Goal: Download file/media

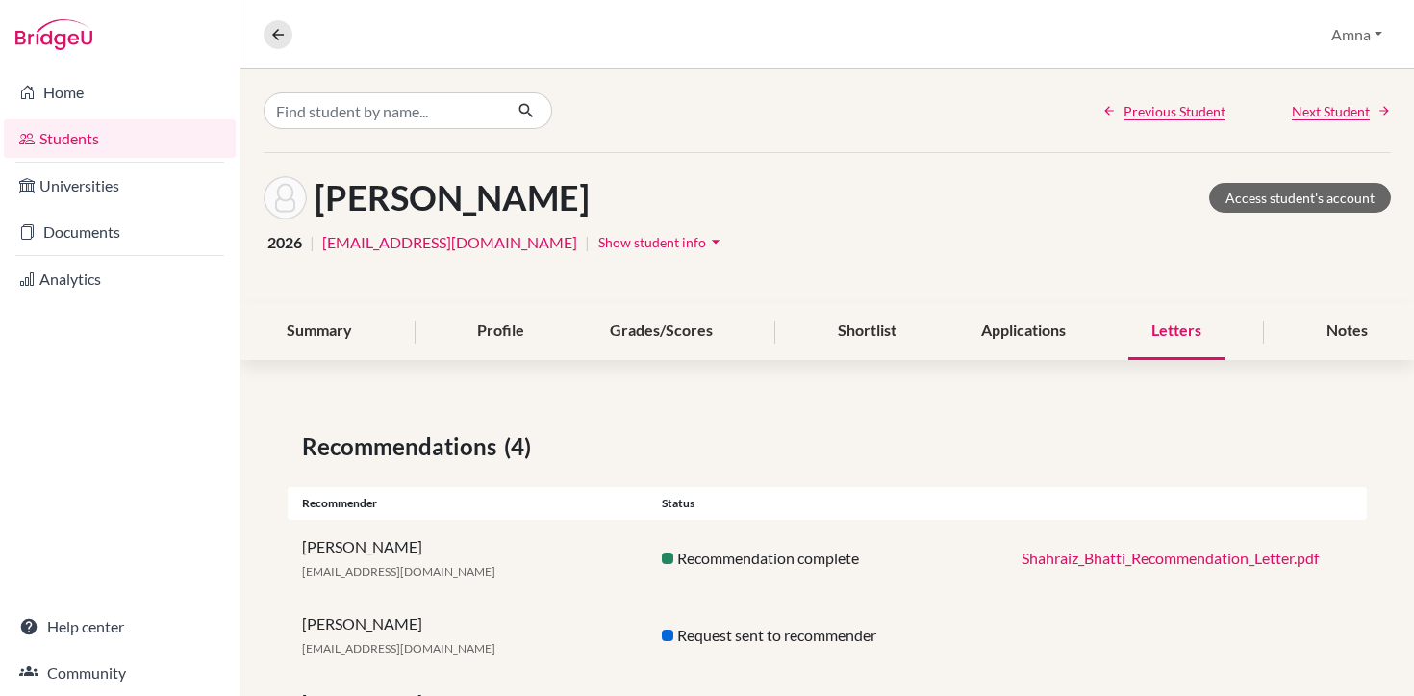
scroll to position [178, 0]
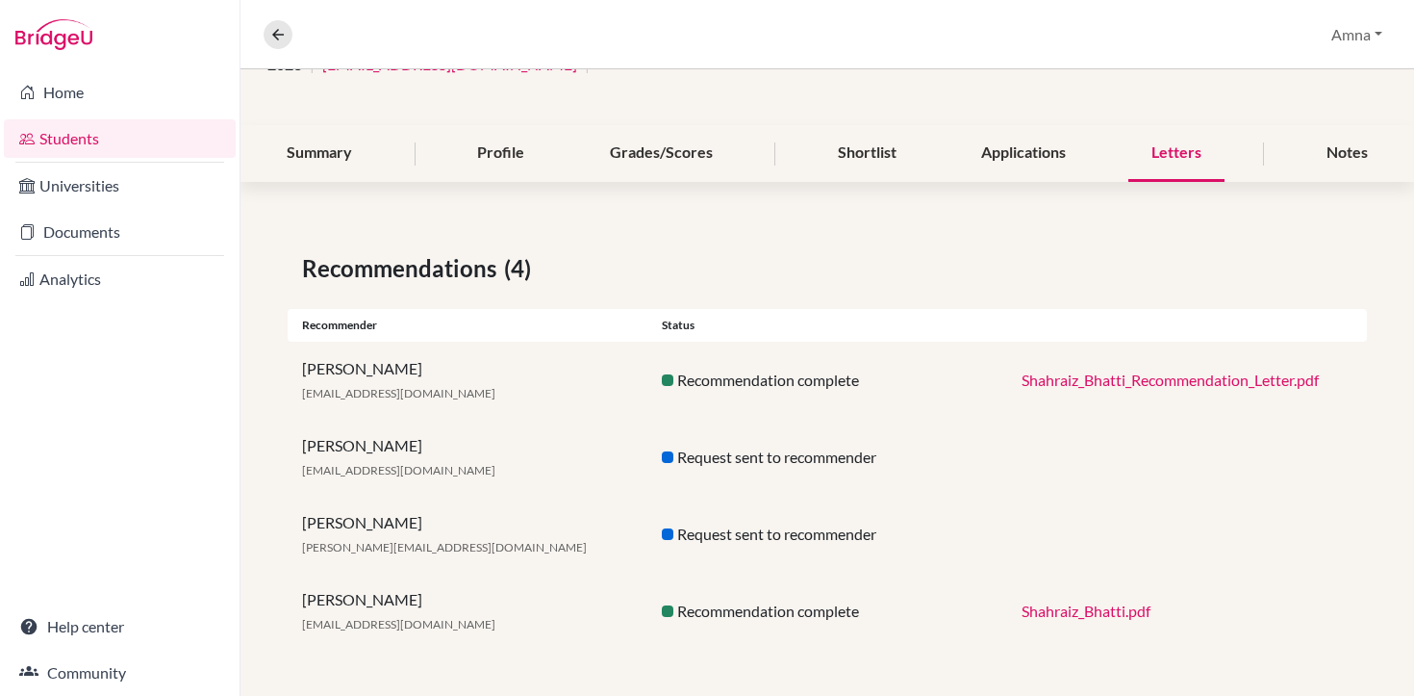
click at [1054, 613] on link "Shahraiz_Bhatti.pdf" at bounding box center [1086, 610] width 129 height 18
click at [1052, 616] on link "Shahraiz_Bhatti.pdf" at bounding box center [1086, 610] width 129 height 18
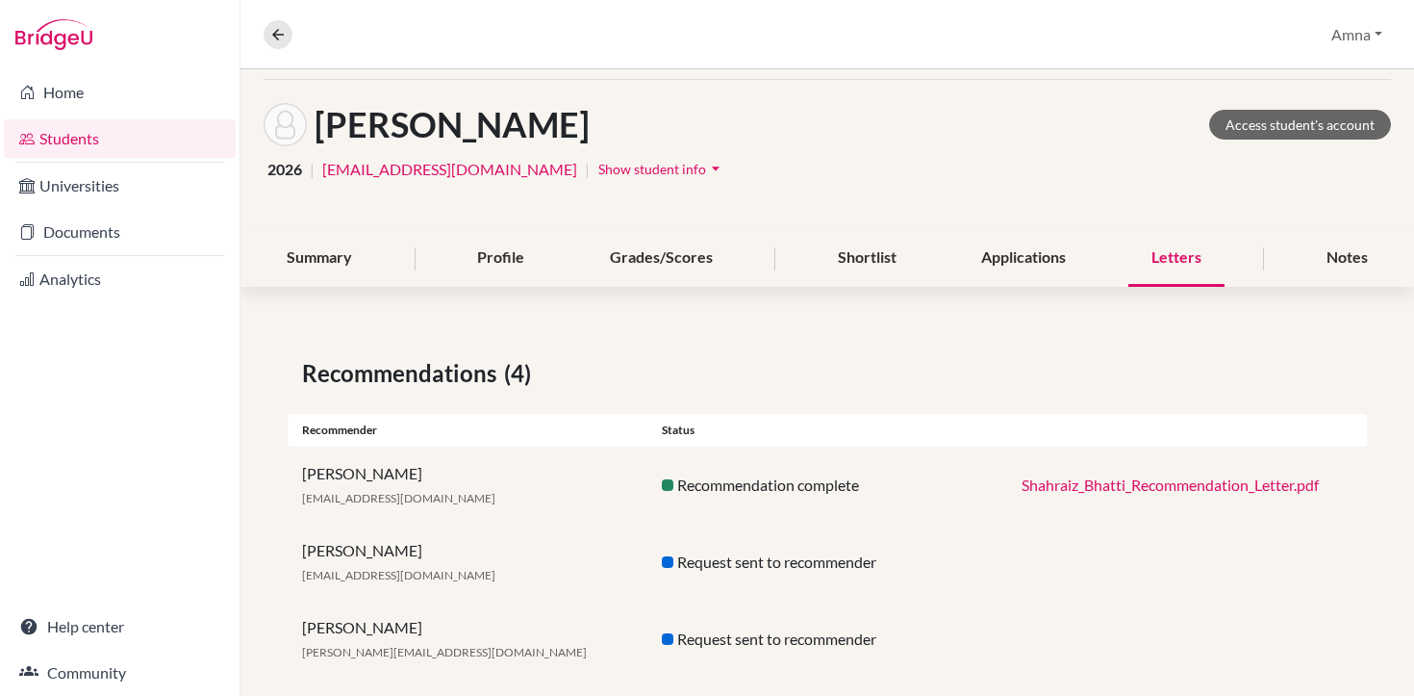
scroll to position [0, 0]
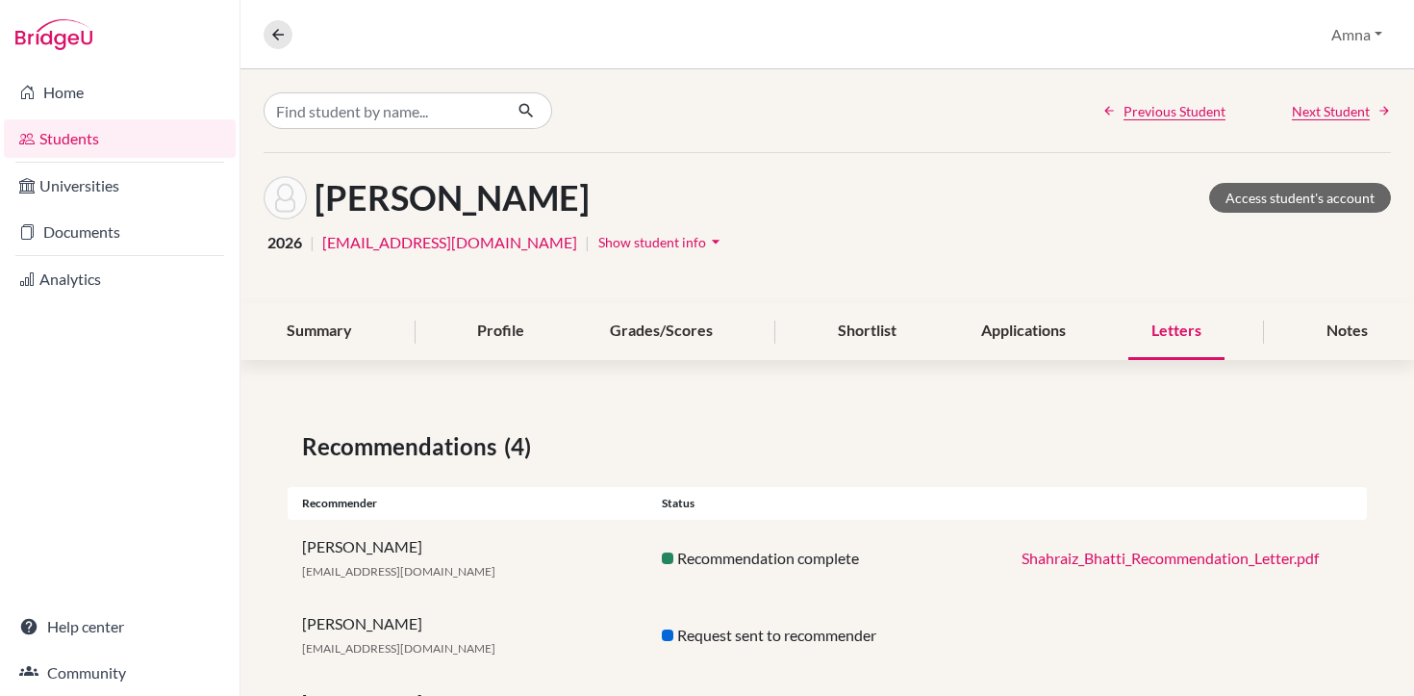
click at [1153, 326] on div "Letters" at bounding box center [1176, 331] width 96 height 57
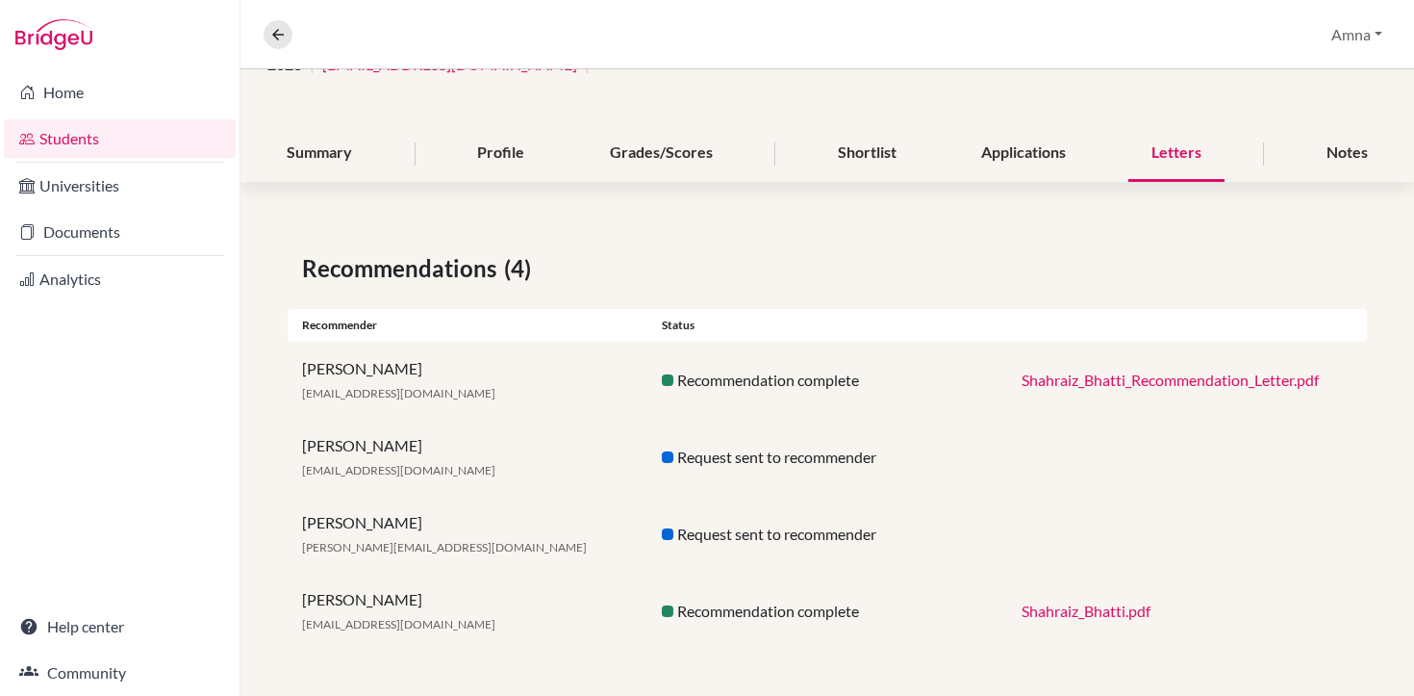
click at [373, 604] on div "[PERSON_NAME] [EMAIL_ADDRESS][DOMAIN_NAME]" at bounding box center [468, 611] width 360 height 46
click at [1066, 608] on link "Shahraiz_Bhatti.pdf" at bounding box center [1086, 610] width 129 height 18
click at [1152, 368] on div "Shahraiz_Bhatti_Recommendation_Letter.pdf" at bounding box center [1187, 379] width 360 height 23
click at [1151, 378] on link "Shahraiz_Bhatti_Recommendation_Letter.pdf" at bounding box center [1170, 379] width 297 height 18
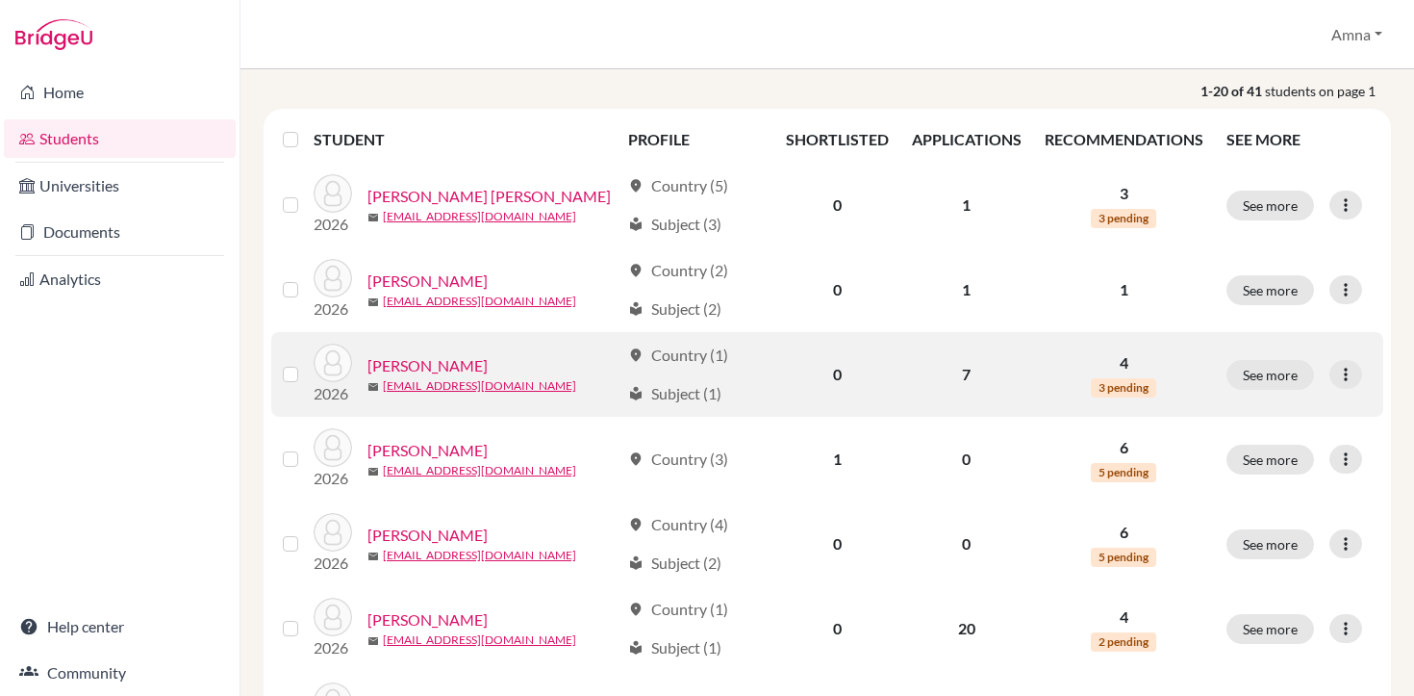
scroll to position [502, 0]
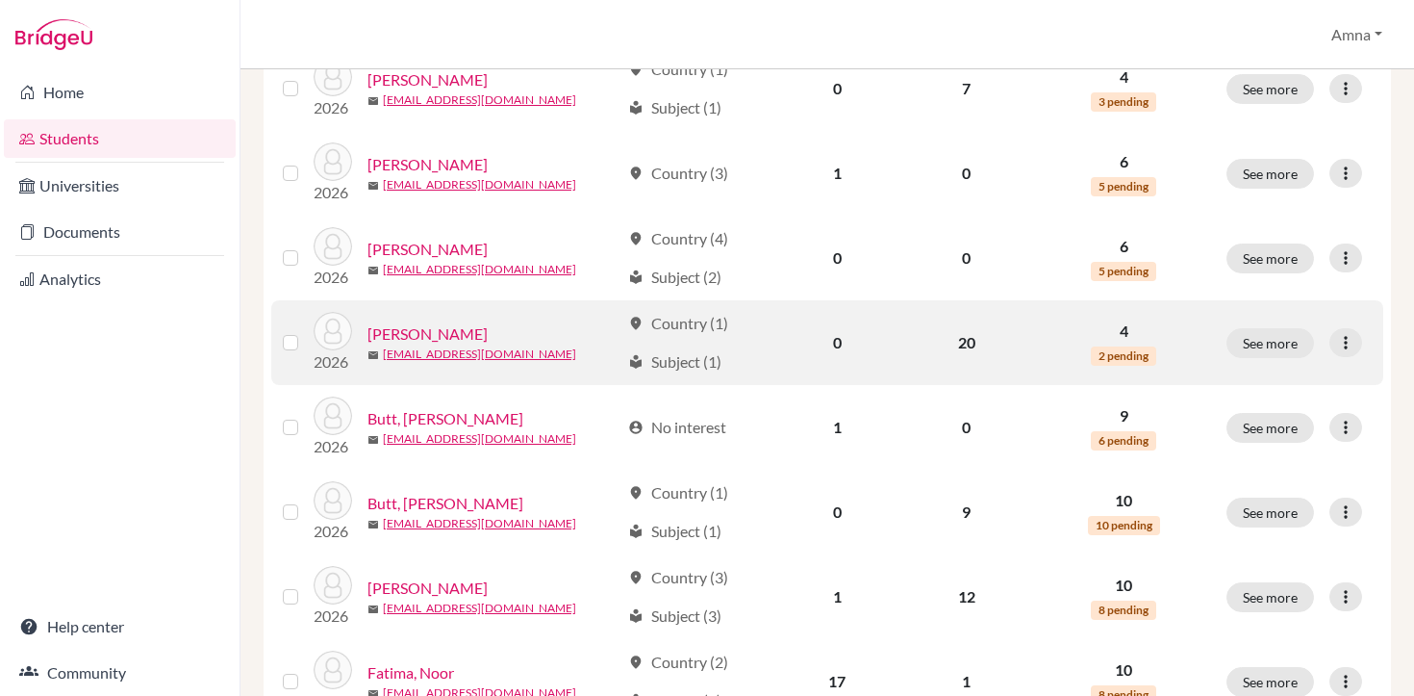
click at [432, 336] on link "[PERSON_NAME]" at bounding box center [427, 333] width 120 height 23
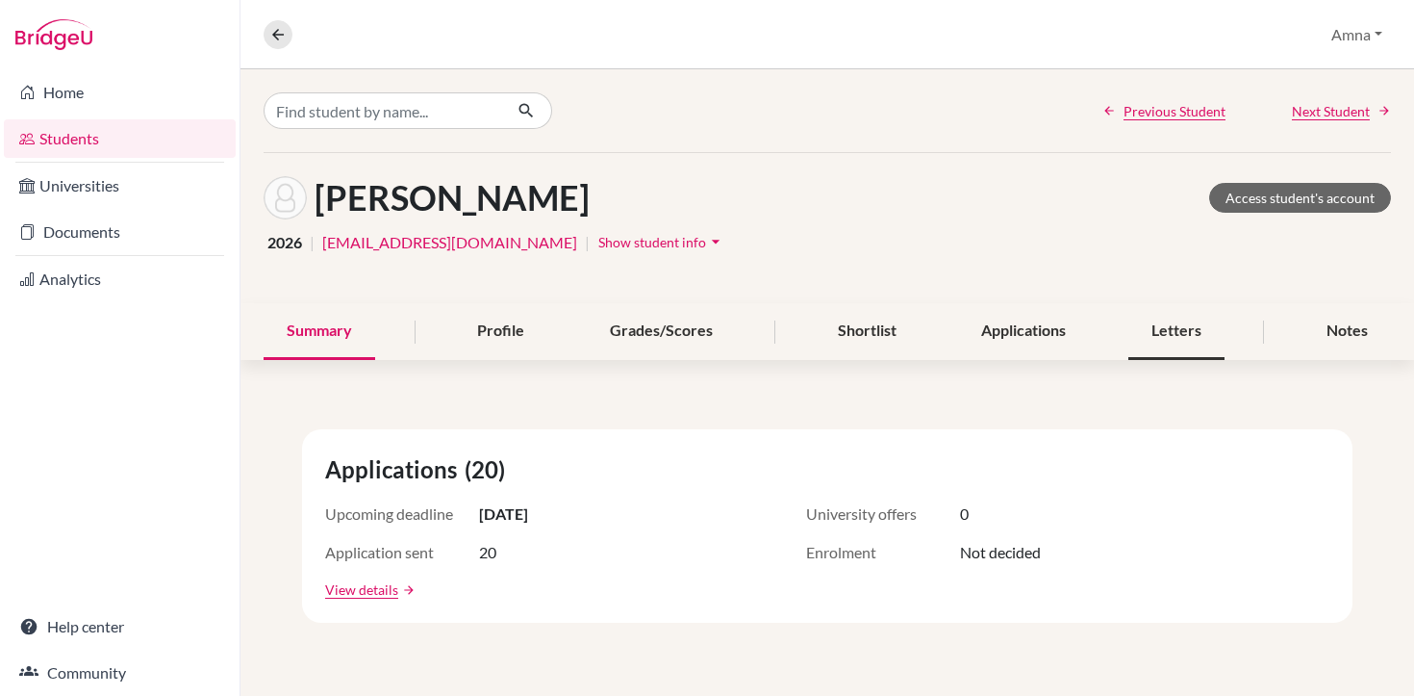
click at [1183, 334] on div "Letters" at bounding box center [1176, 331] width 96 height 57
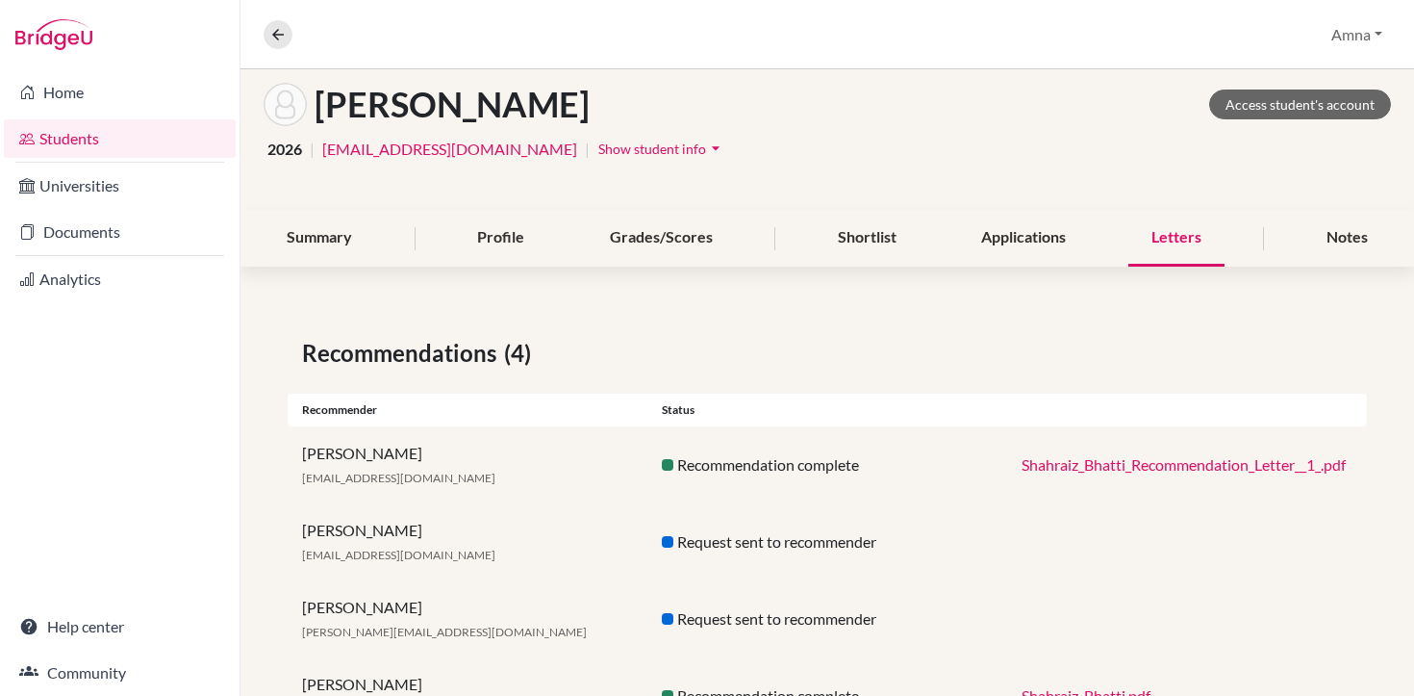
scroll to position [178, 0]
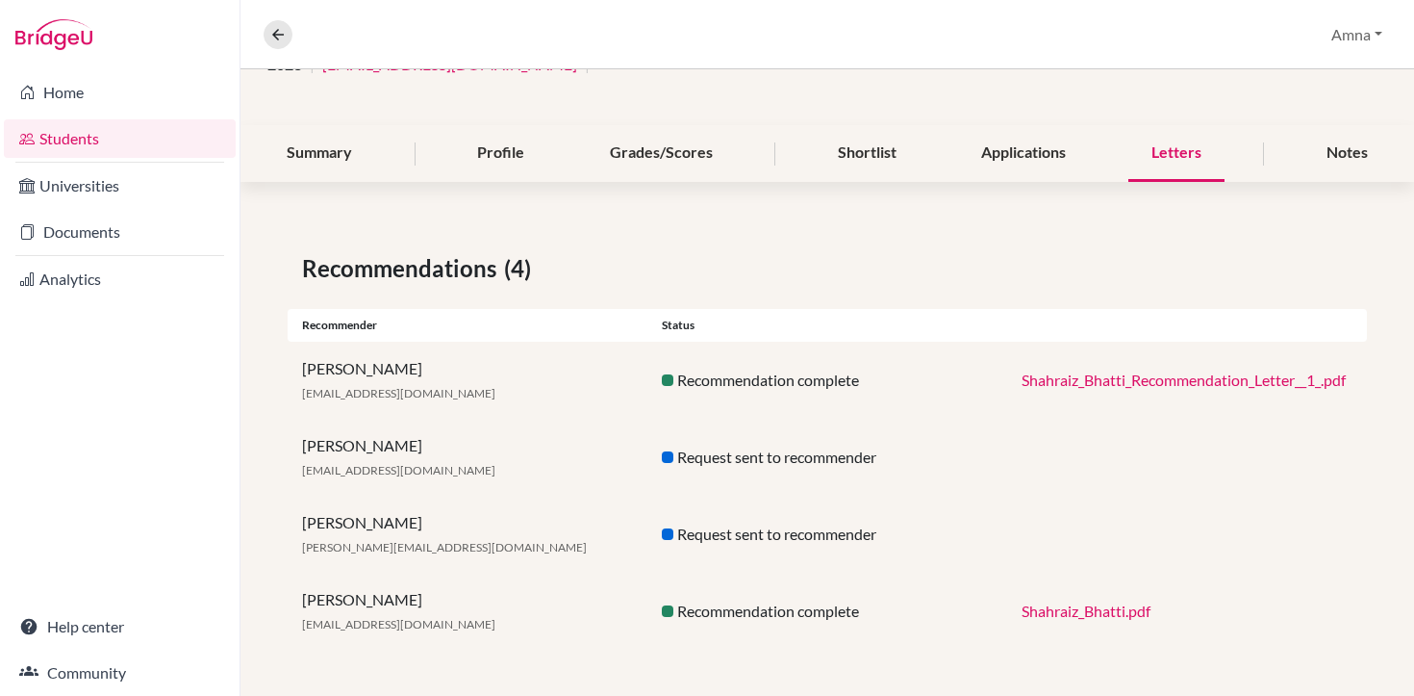
click at [1069, 604] on link "Shahraiz_Bhatti.pdf" at bounding box center [1086, 610] width 129 height 18
